Goal: Find specific page/section: Find specific page/section

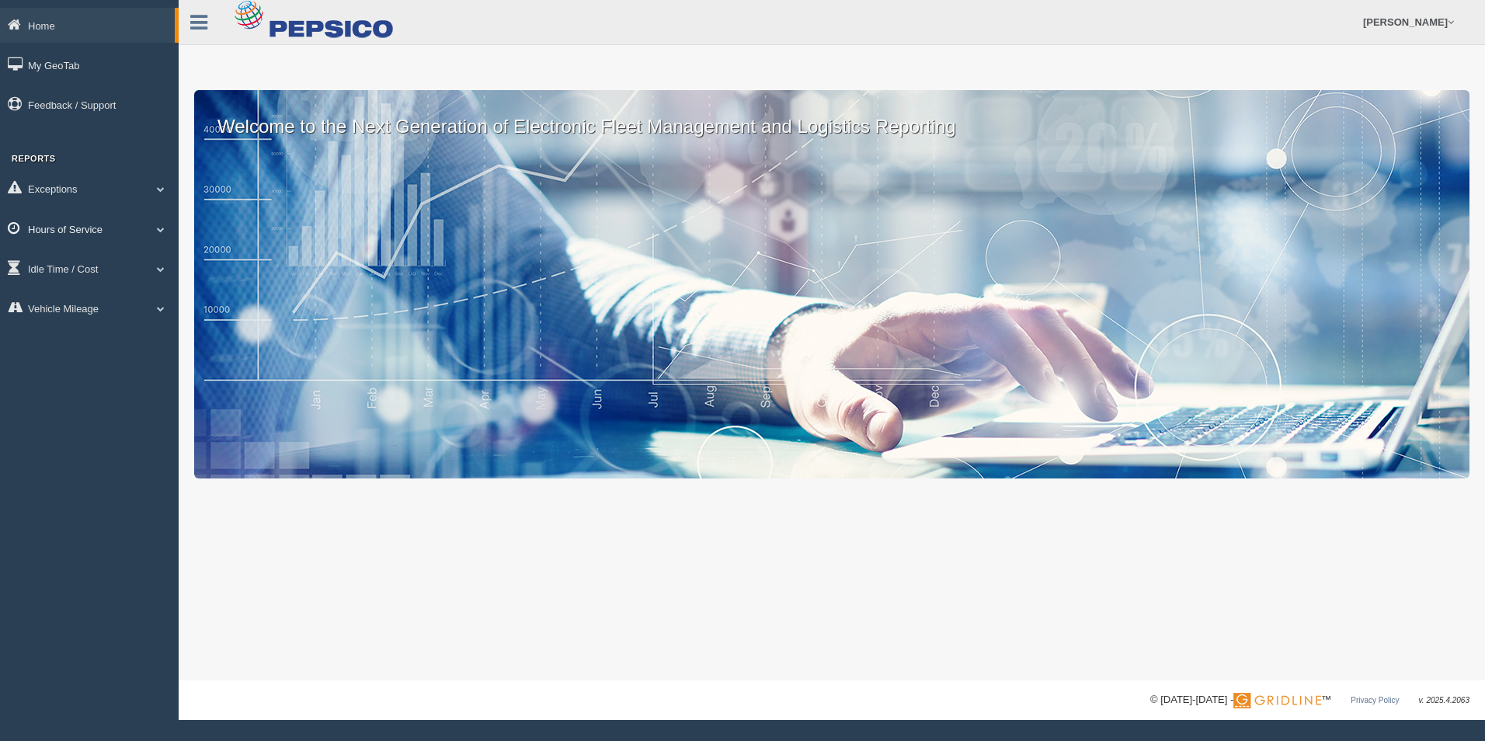
click at [164, 231] on span at bounding box center [161, 229] width 20 height 8
click at [164, 231] on link "Hours of Service" at bounding box center [87, 228] width 175 height 35
click at [159, 229] on span at bounding box center [161, 229] width 20 height 8
click at [158, 233] on link "Hours of Service" at bounding box center [89, 228] width 179 height 35
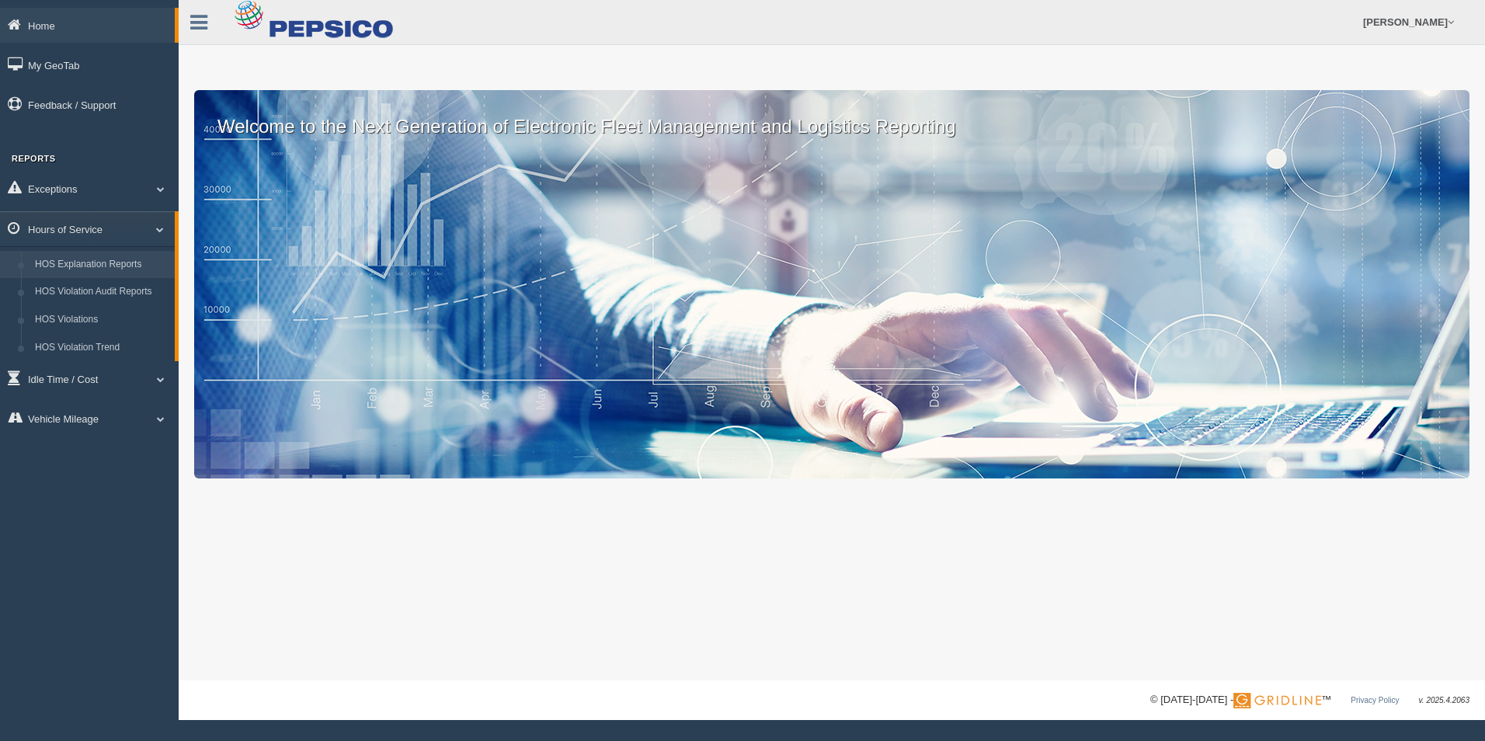
click at [121, 264] on link "HOS Explanation Reports" at bounding box center [101, 265] width 147 height 28
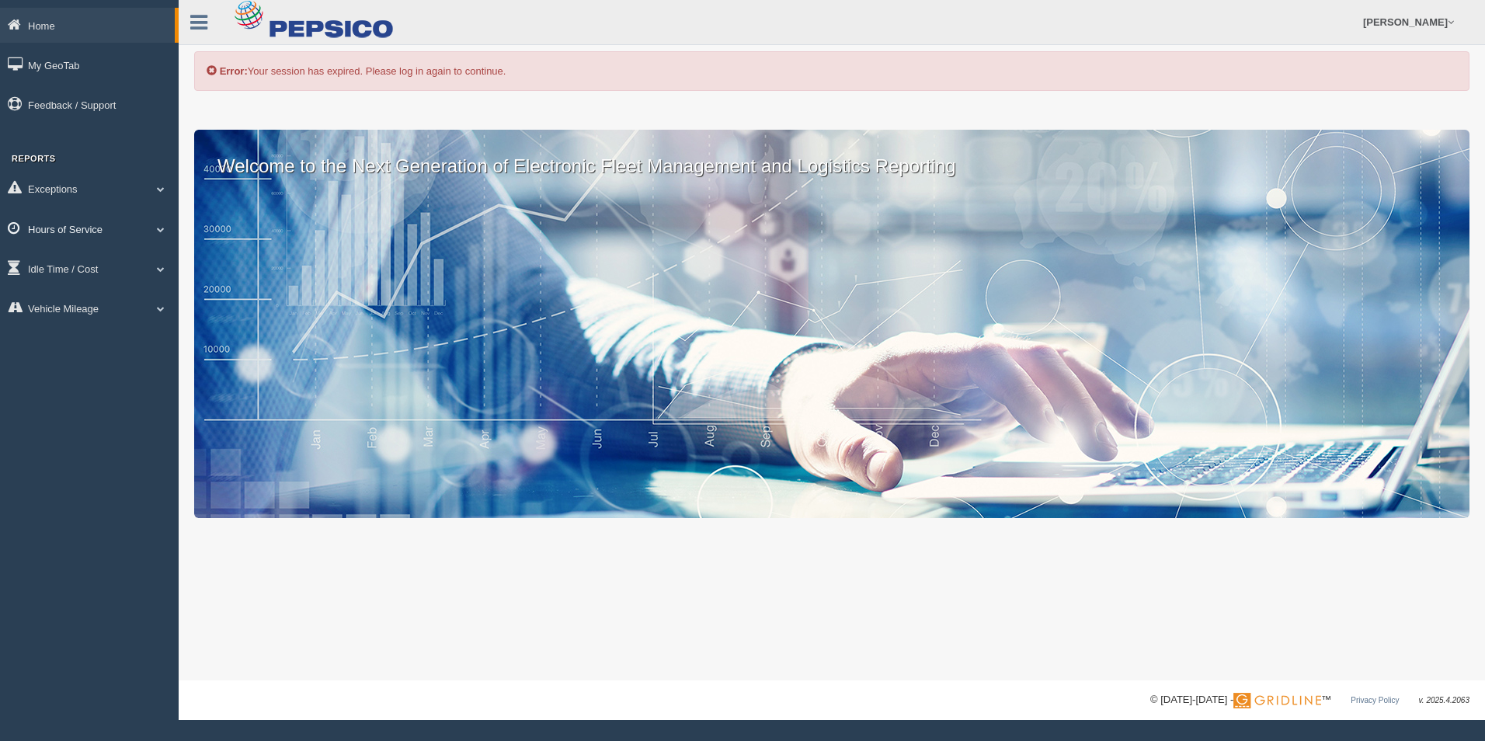
click at [162, 233] on link "Hours of Service" at bounding box center [89, 228] width 179 height 35
click at [135, 268] on link "HOS Explanation Reports" at bounding box center [101, 265] width 147 height 28
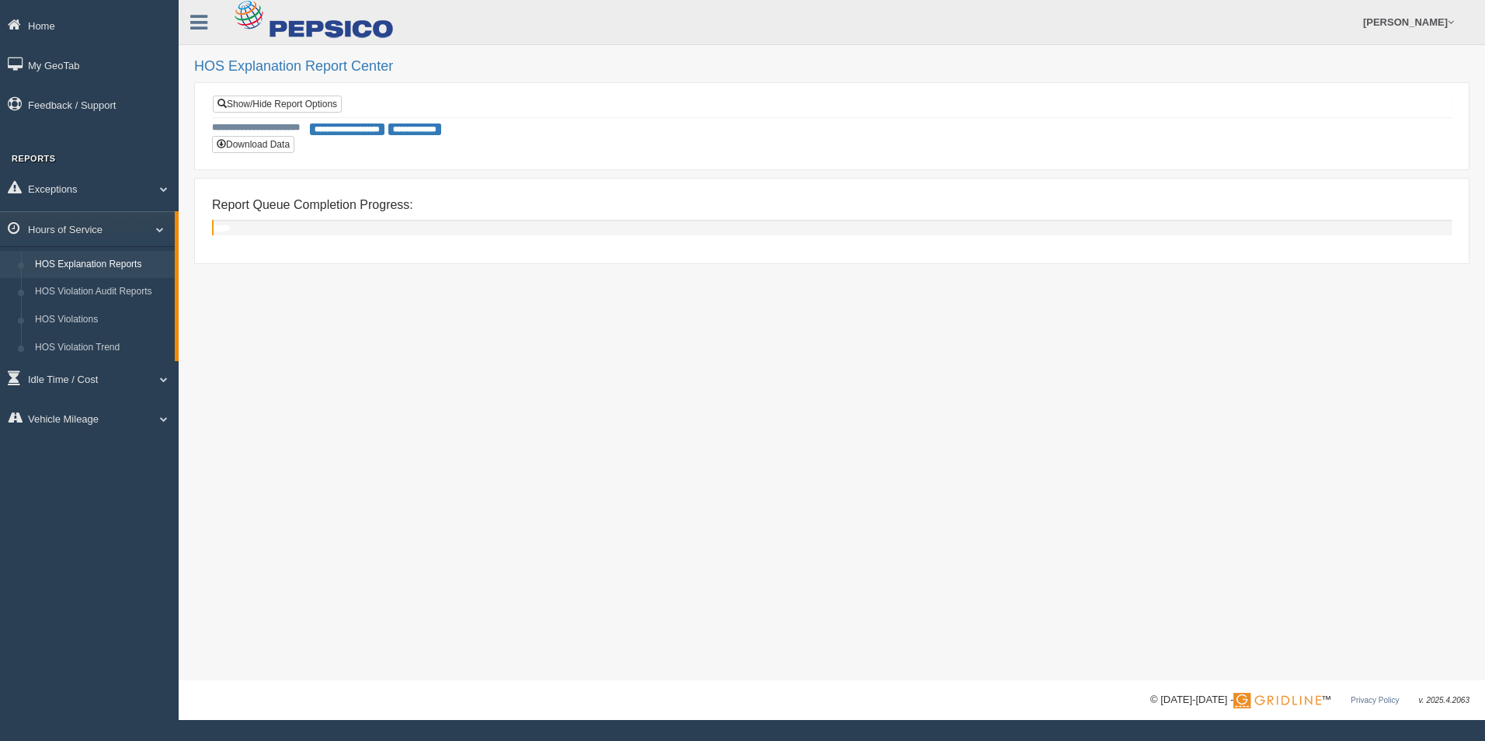
click at [299, 369] on div "**********" at bounding box center [832, 340] width 1306 height 680
